Goal: Task Accomplishment & Management: Use online tool/utility

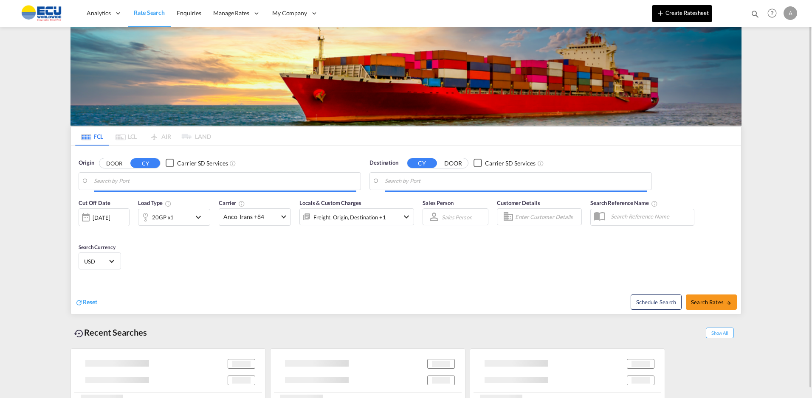
click at [676, 11] on button "Create Ratesheet" at bounding box center [682, 13] width 60 height 17
type input "[GEOGRAPHIC_DATA] ([GEOGRAPHIC_DATA]), [GEOGRAPHIC_DATA]"
type input "[GEOGRAPHIC_DATA], [GEOGRAPHIC_DATA]"
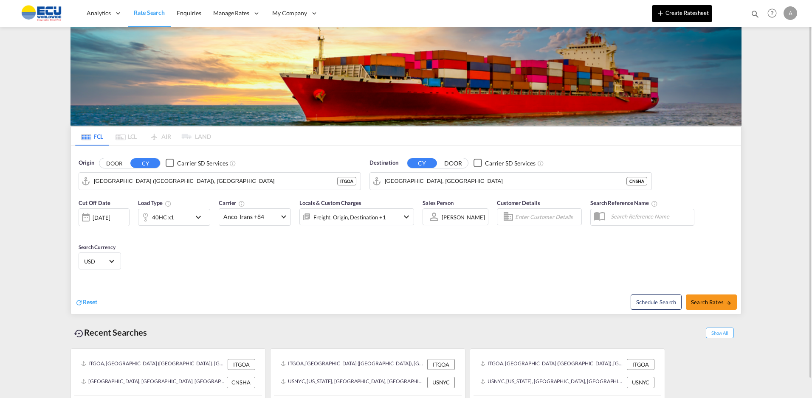
click at [684, 12] on button "Create Ratesheet" at bounding box center [682, 13] width 60 height 17
